Goal: Task Accomplishment & Management: Use online tool/utility

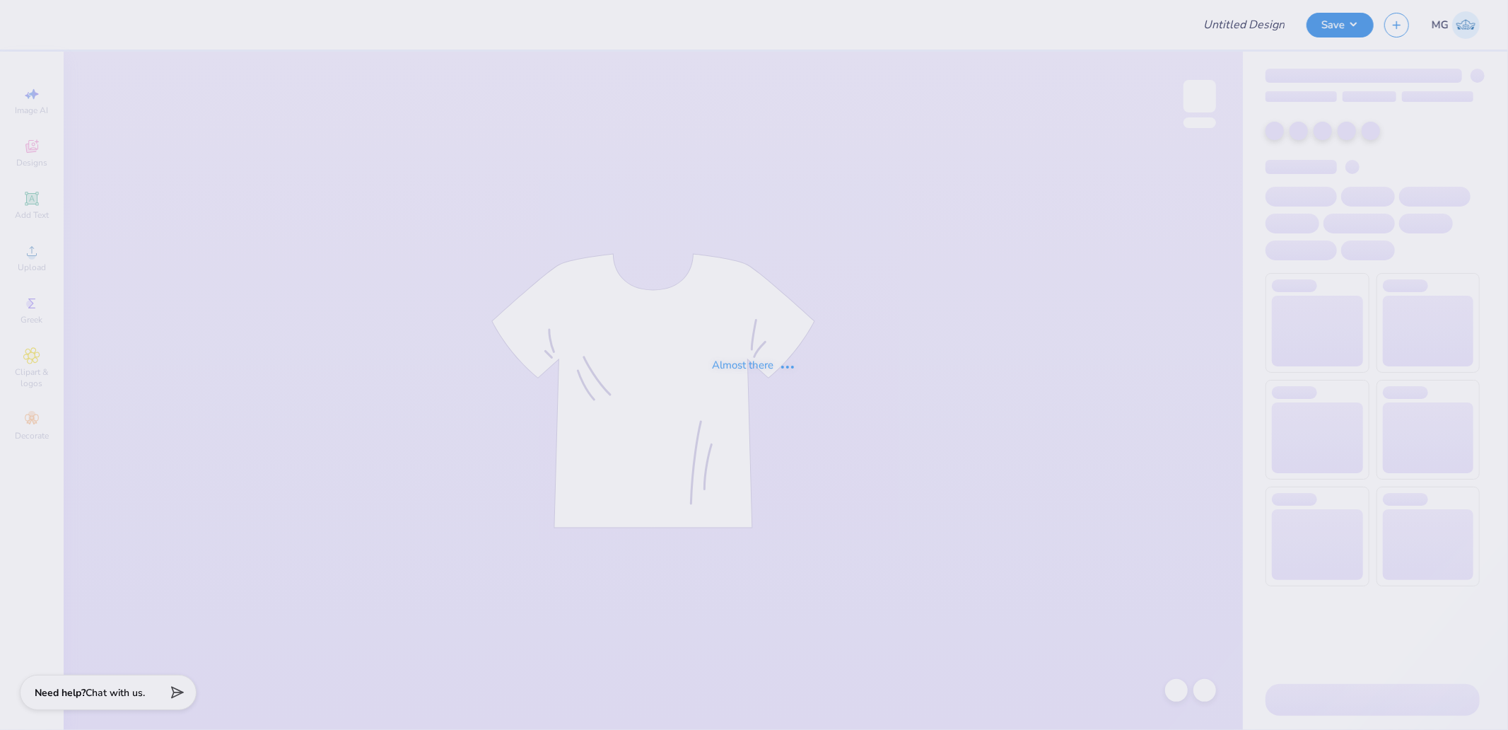
type input "Rhinestone tube"
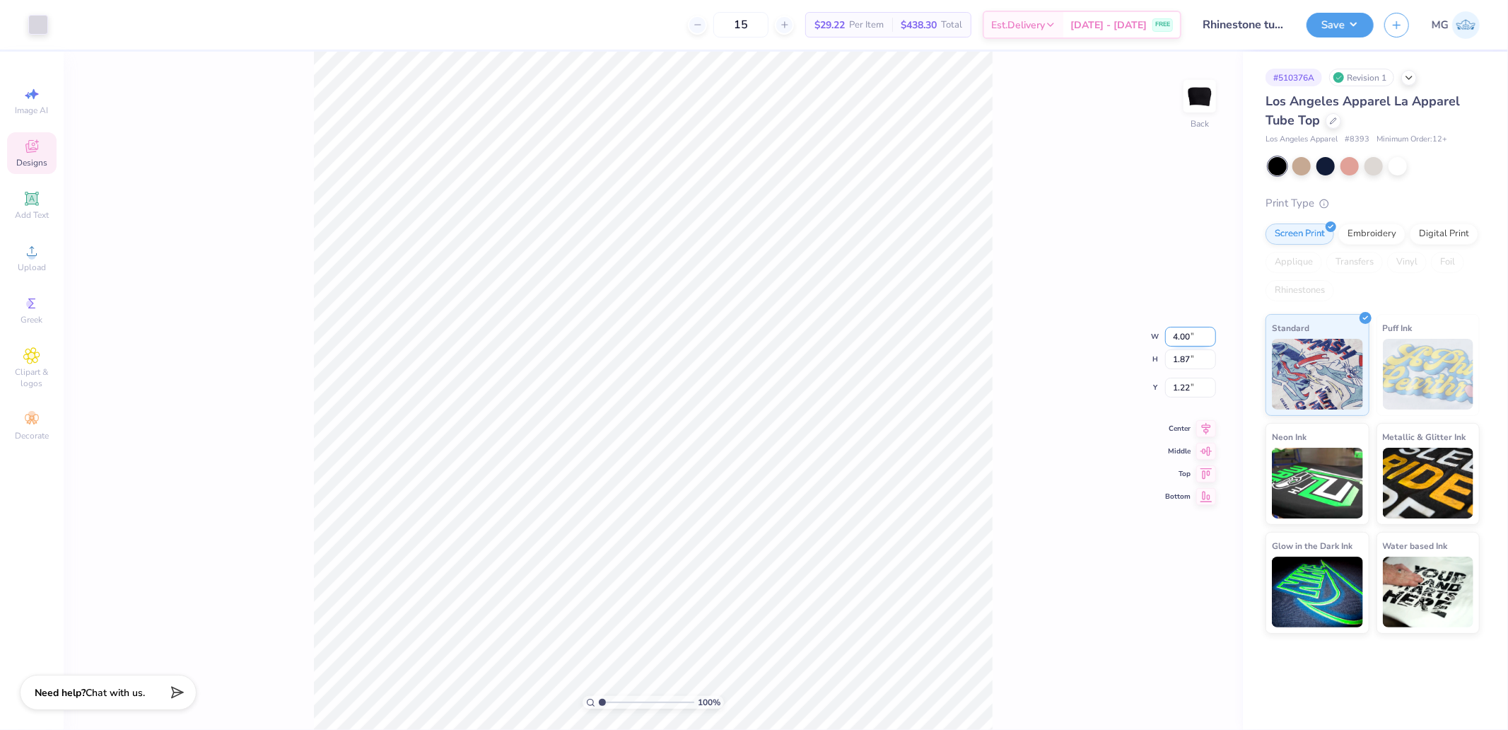
click at [1204, 341] on input "4.00" at bounding box center [1190, 337] width 51 height 20
type input "5.00"
type input "2.34"
type input "0.99"
click at [1185, 322] on input "5.00" at bounding box center [1190, 325] width 51 height 20
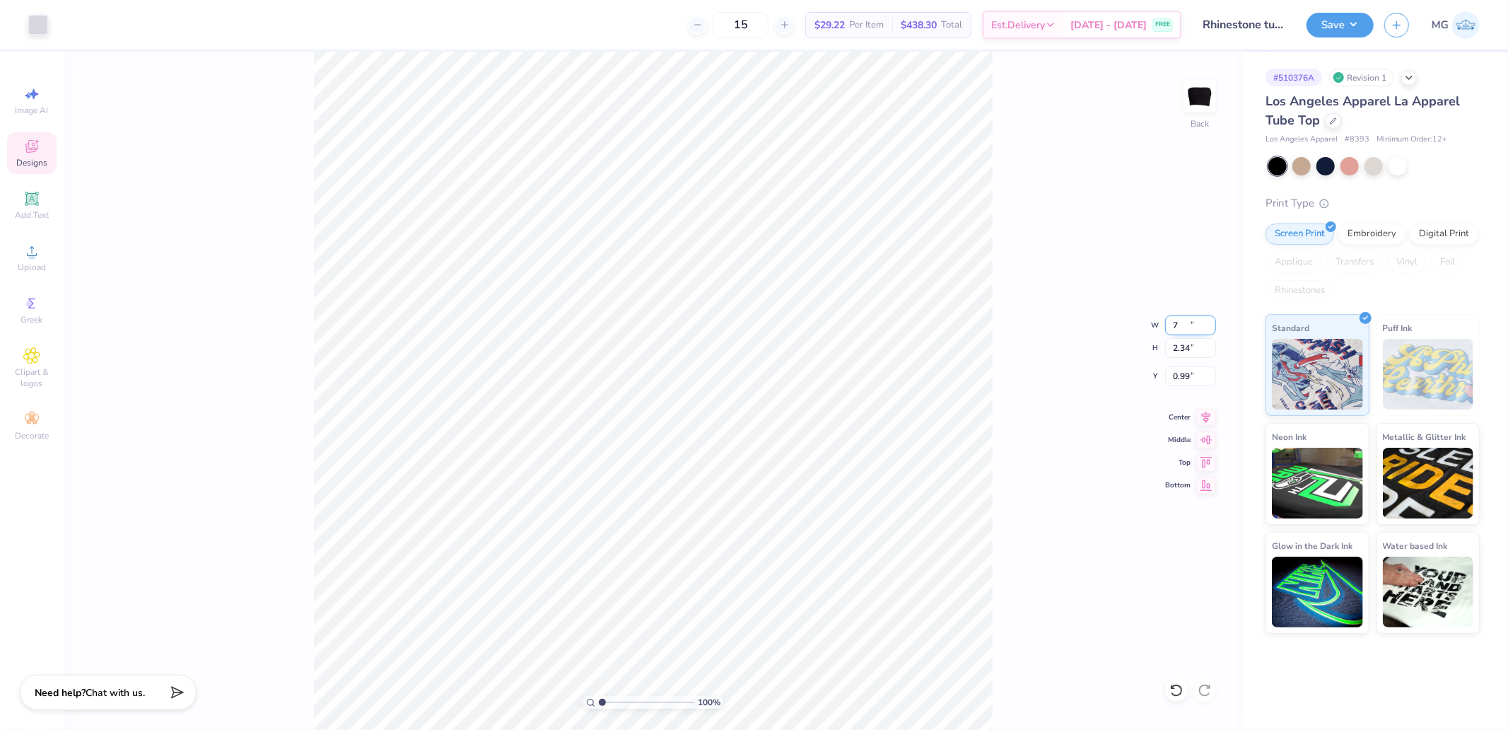
type input "7.00"
type input "3.28"
type input "2.36"
